Goal: Task Accomplishment & Management: Manage account settings

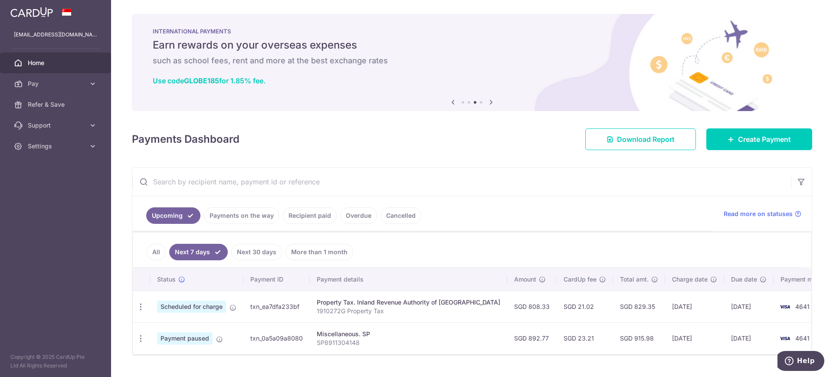
scroll to position [20, 0]
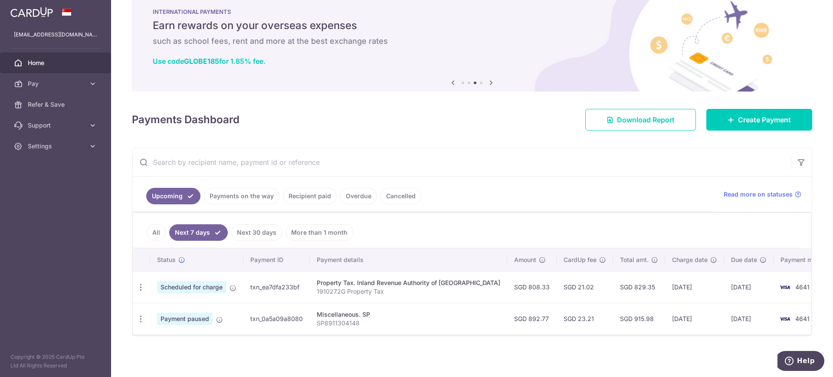
click at [240, 197] on link "Payments on the way" at bounding box center [241, 196] width 75 height 16
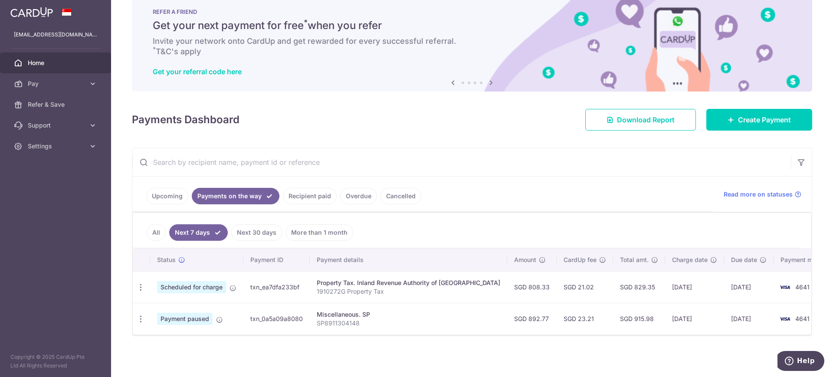
click at [162, 196] on link "Upcoming" at bounding box center [167, 196] width 42 height 16
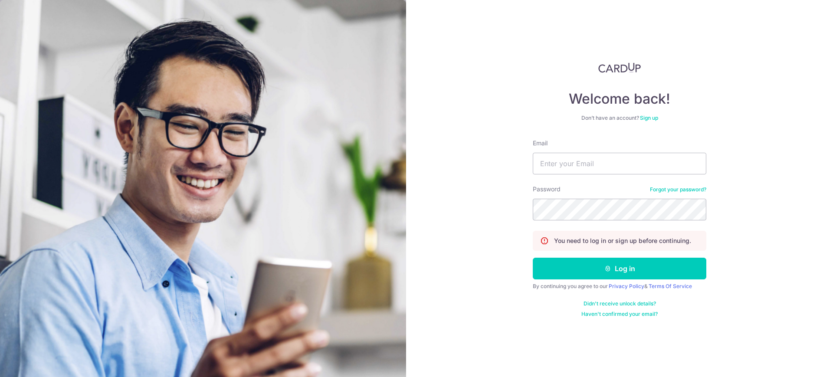
type input "[EMAIL_ADDRESS][DOMAIN_NAME]"
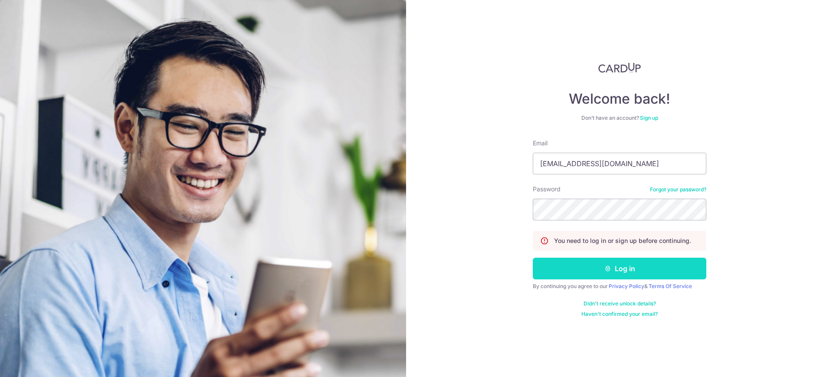
click at [611, 270] on icon "submit" at bounding box center [607, 268] width 7 height 7
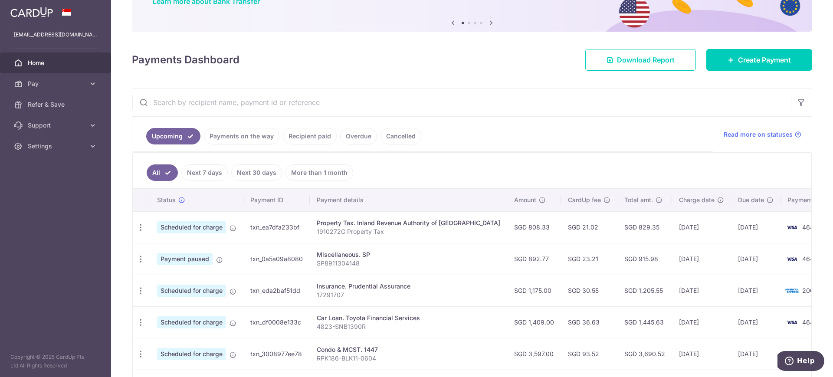
scroll to position [54, 0]
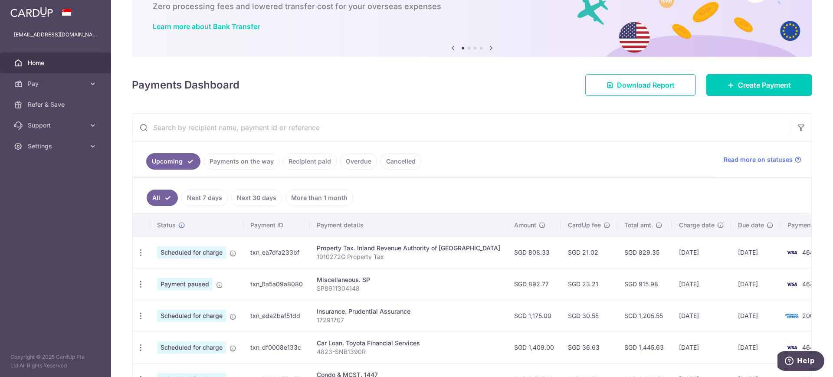
click at [201, 196] on link "Next 7 days" at bounding box center [204, 198] width 46 height 16
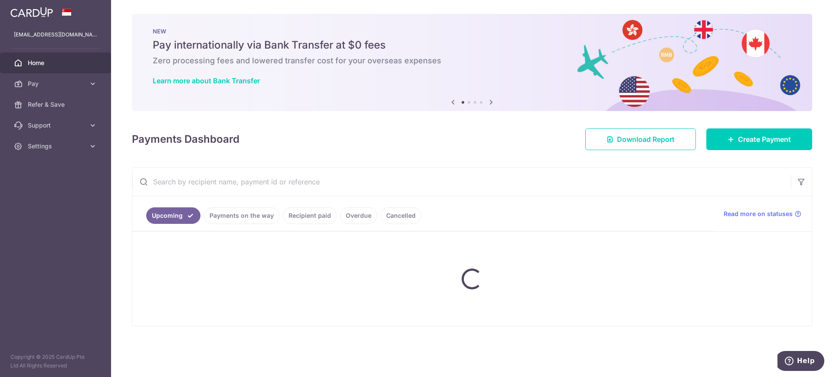
scroll to position [0, 0]
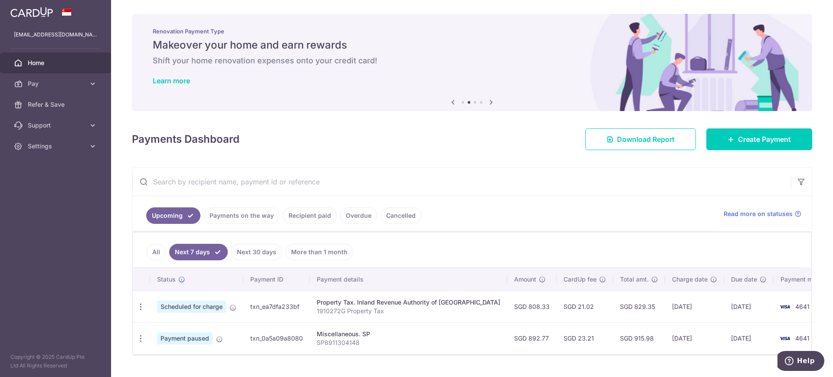
click at [238, 216] on link "Payments on the way" at bounding box center [241, 215] width 75 height 16
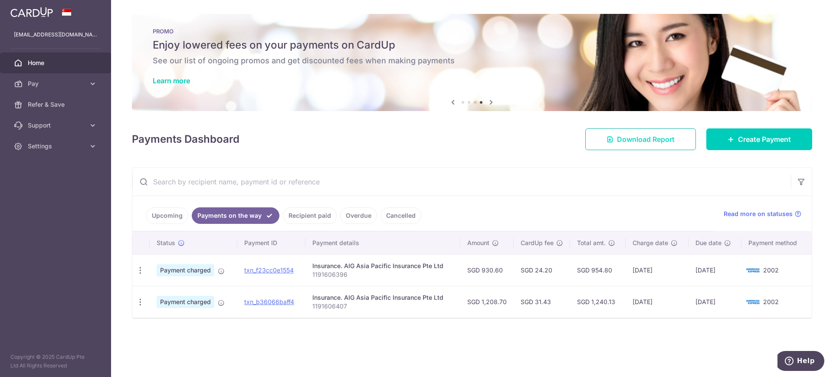
click at [629, 139] on span "Download Report" at bounding box center [646, 139] width 58 height 10
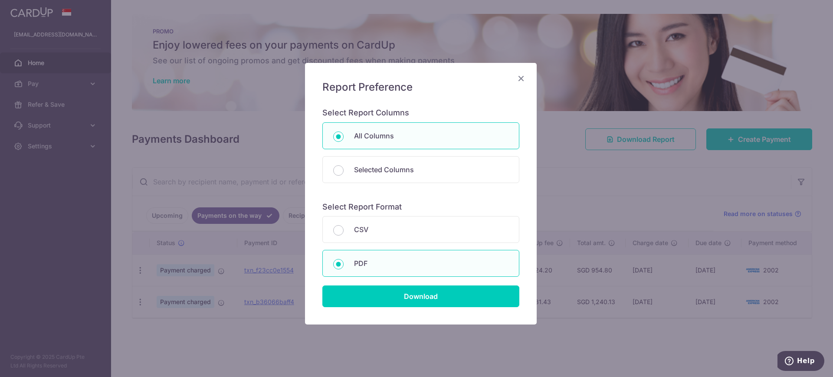
click at [516, 78] on icon "Close" at bounding box center [521, 78] width 10 height 11
